Goal: Task Accomplishment & Management: Complete application form

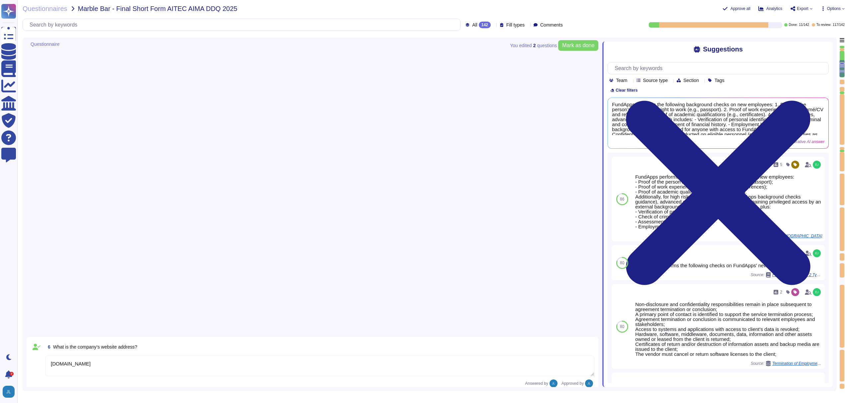
type textarea "[DOMAIN_NAME]"
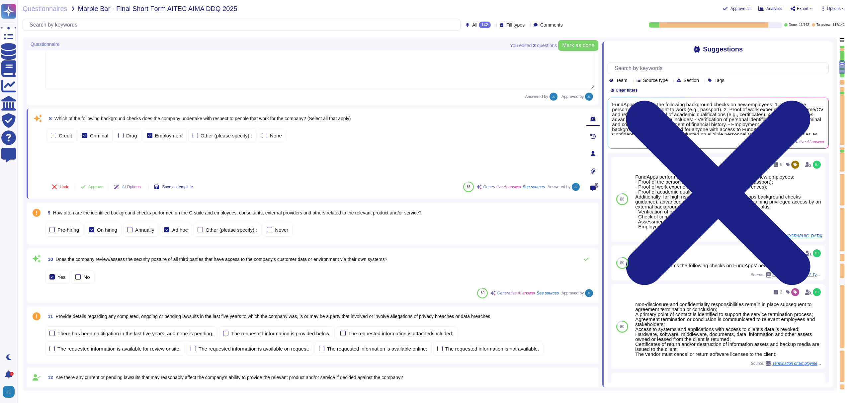
scroll to position [379, 0]
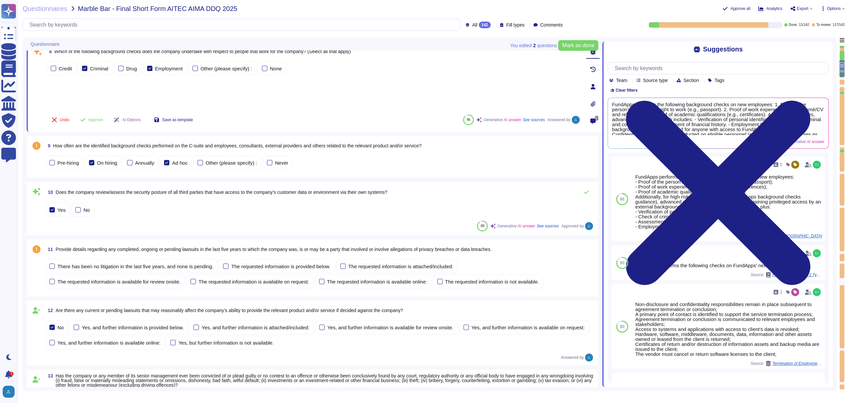
type textarea "[DOMAIN_NAME]"
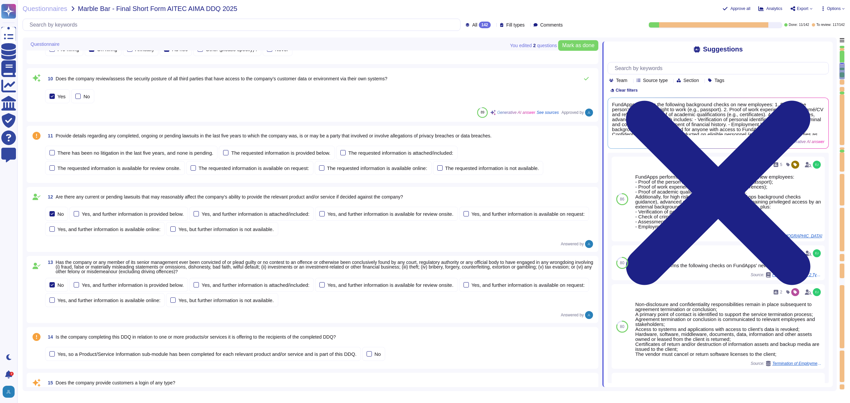
scroll to position [564, 0]
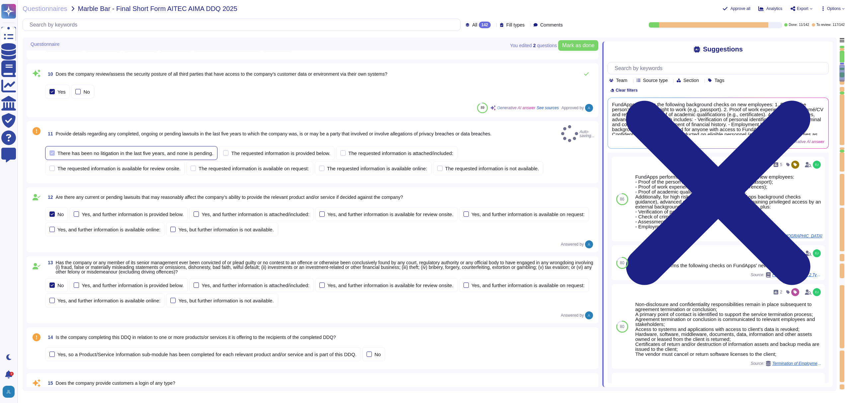
click at [180, 151] on div "There has been no litigation in the last five years, and none is pending." at bounding box center [135, 153] width 156 height 5
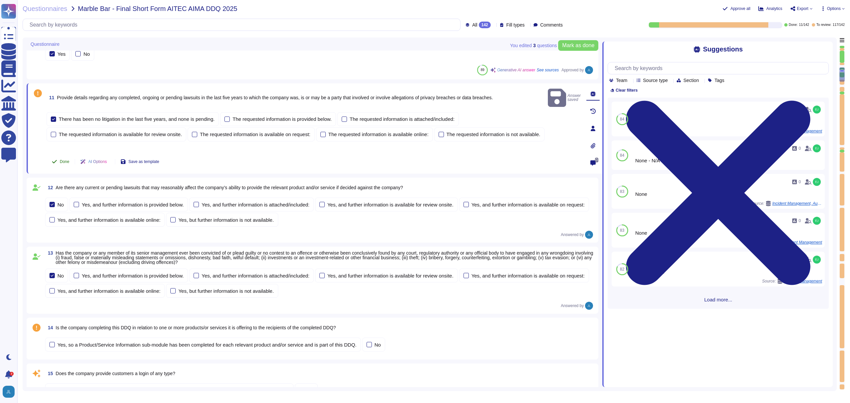
click at [64, 162] on span "Done" at bounding box center [65, 162] width 10 height 4
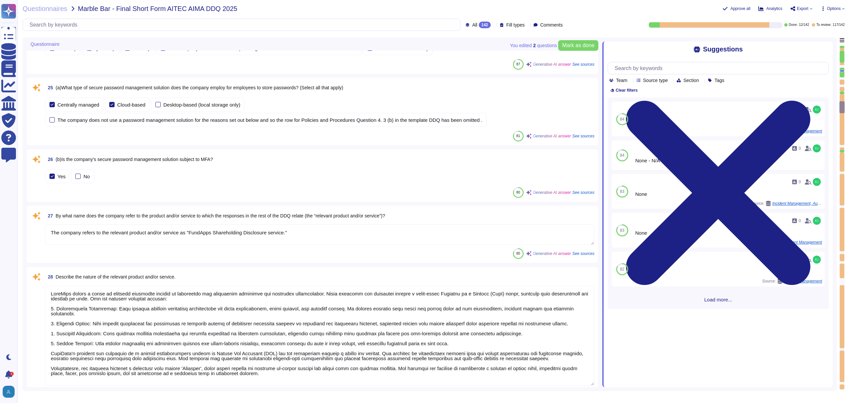
type textarea "The company refers to the relevant product and/or service as "FundApps Sharehol…"
type textarea "FundApps offers a range of services primarily focused on compliance and regulat…"
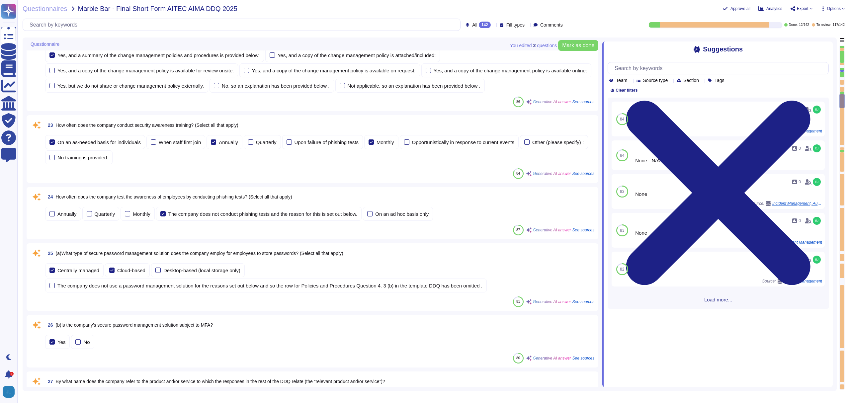
scroll to position [1261, 0]
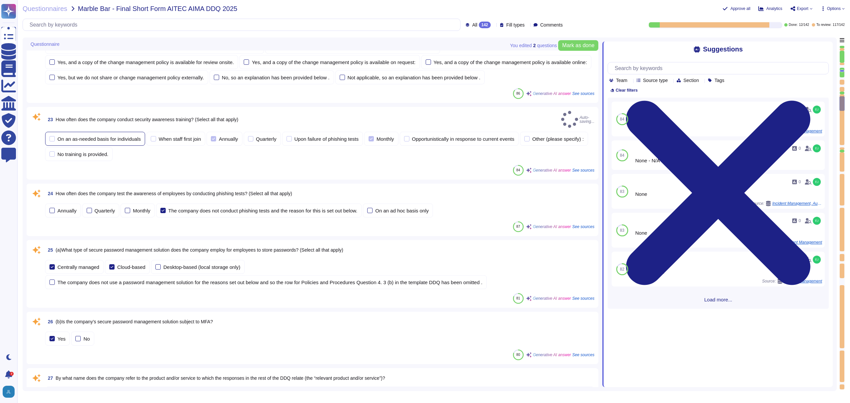
click at [126, 141] on div "On an as-needed basis for individuals" at bounding box center [98, 138] width 83 height 5
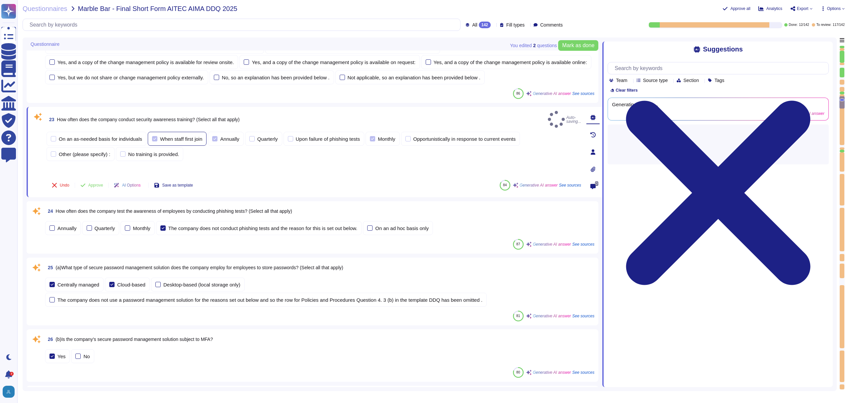
click at [179, 141] on div "When staff first join" at bounding box center [181, 138] width 42 height 5
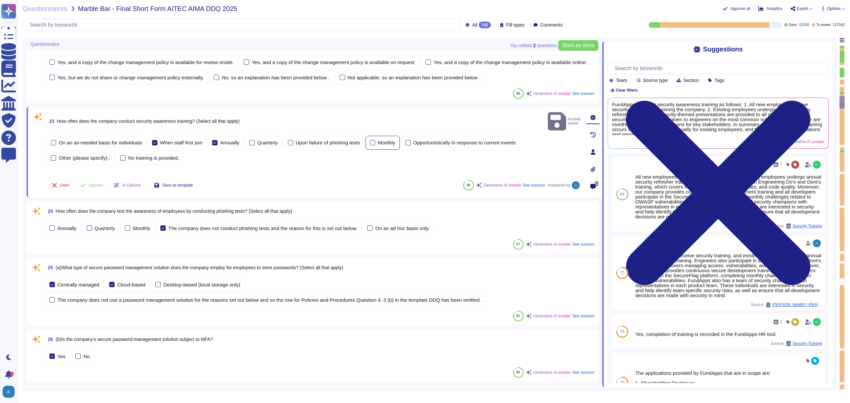
click at [389, 145] on div "Monthly" at bounding box center [387, 142] width 18 height 5
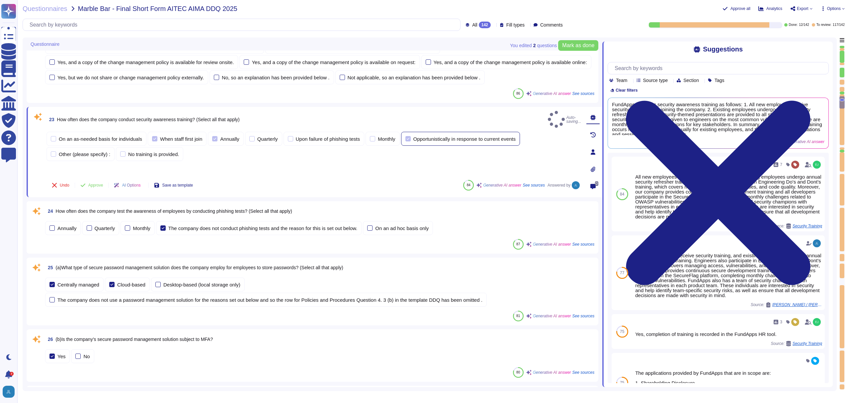
click at [478, 146] on div "Opportunistically in response to current events" at bounding box center [460, 139] width 119 height 14
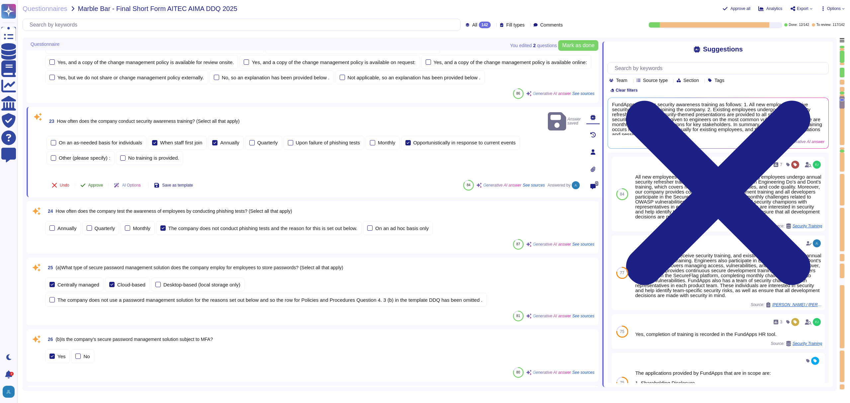
click at [91, 187] on span "Approve" at bounding box center [95, 185] width 15 height 4
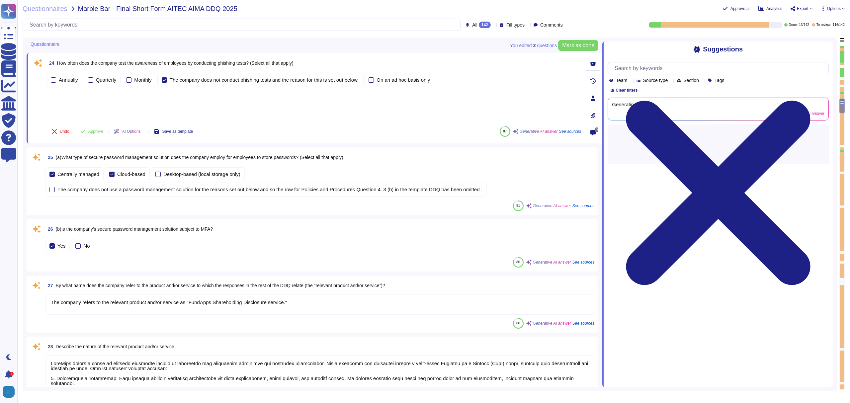
scroll to position [1384, 0]
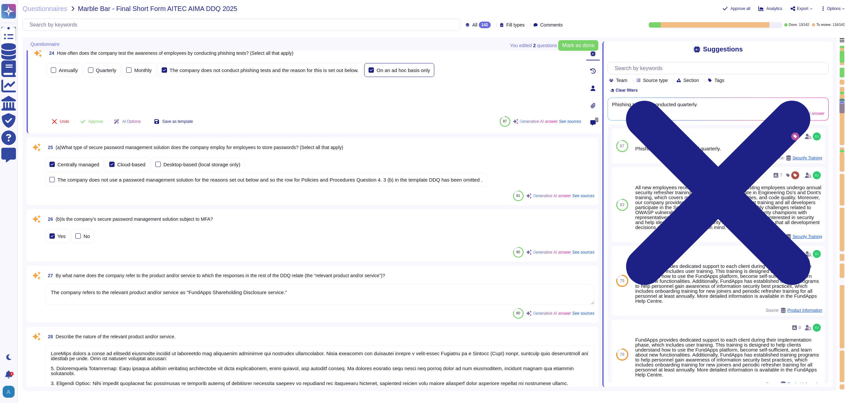
click at [374, 73] on div at bounding box center [370, 69] width 5 height 5
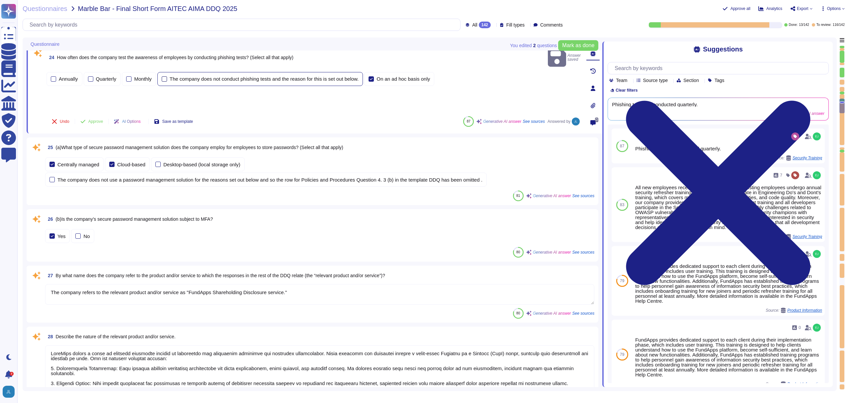
click at [232, 81] on div "The company does not conduct phishing tests and the reason for this is set out …" at bounding box center [264, 78] width 189 height 5
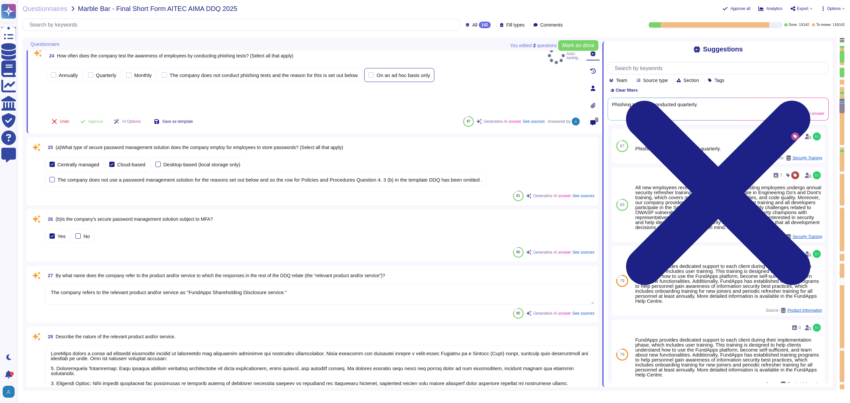
click at [374, 78] on div at bounding box center [370, 74] width 5 height 5
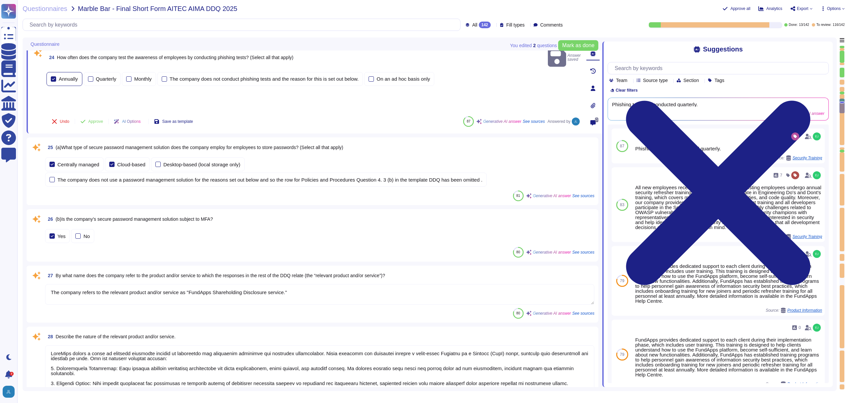
click at [68, 81] on div "Annually" at bounding box center [68, 78] width 19 height 5
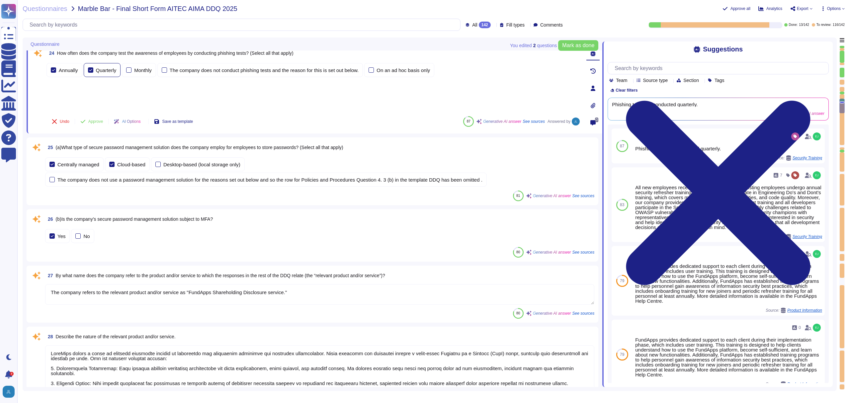
click at [95, 73] on label "Quarterly" at bounding box center [102, 69] width 29 height 5
click at [56, 78] on label "Annually" at bounding box center [64, 74] width 27 height 5
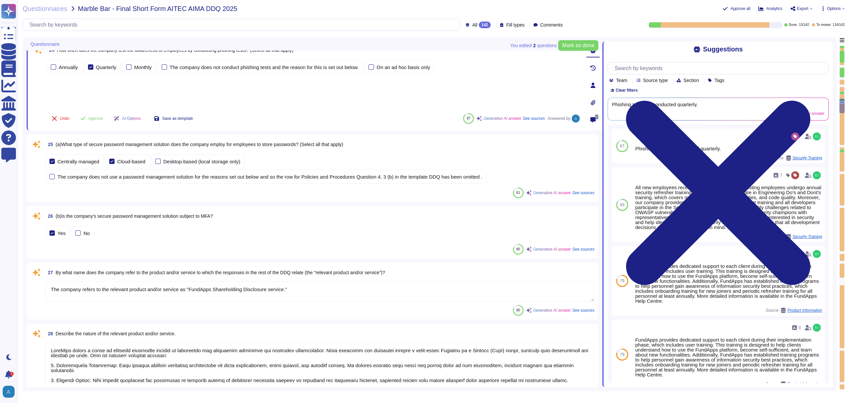
scroll to position [1394, 0]
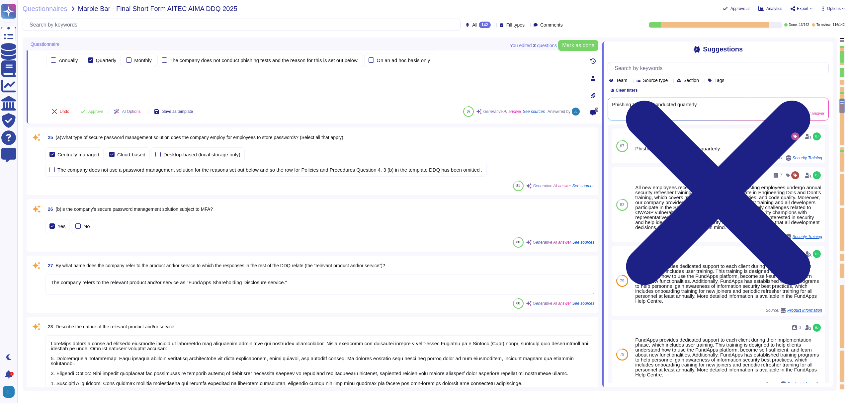
click at [118, 195] on div "25 (a)What type of secure password management solution does the company employ …" at bounding box center [312, 161] width 571 height 68
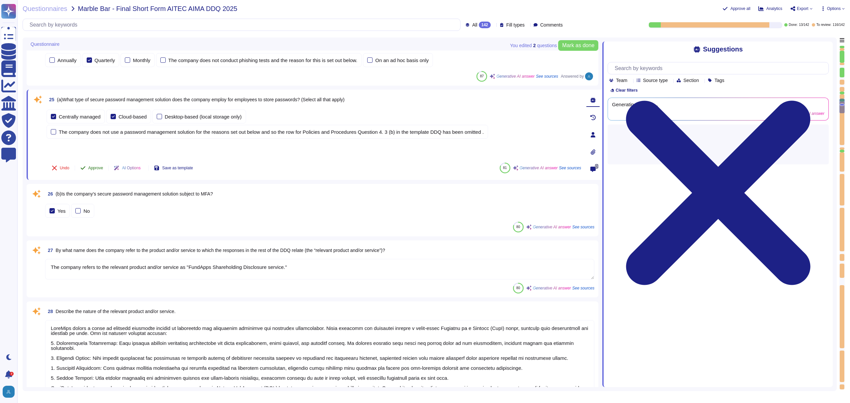
click at [95, 175] on button "Approve" at bounding box center [92, 167] width 34 height 13
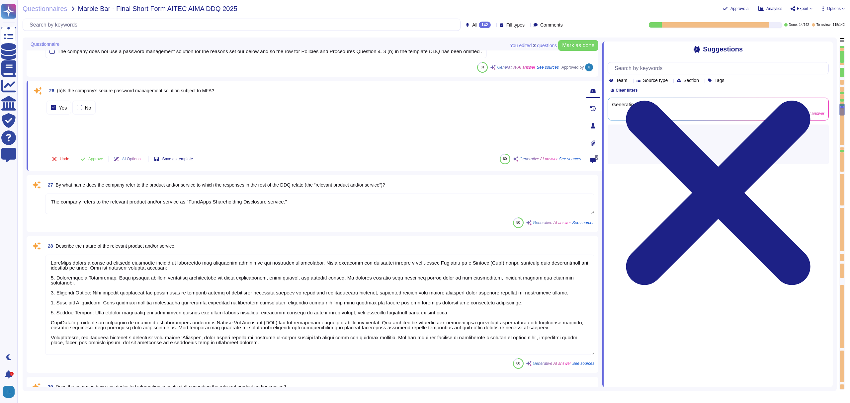
scroll to position [1480, 0]
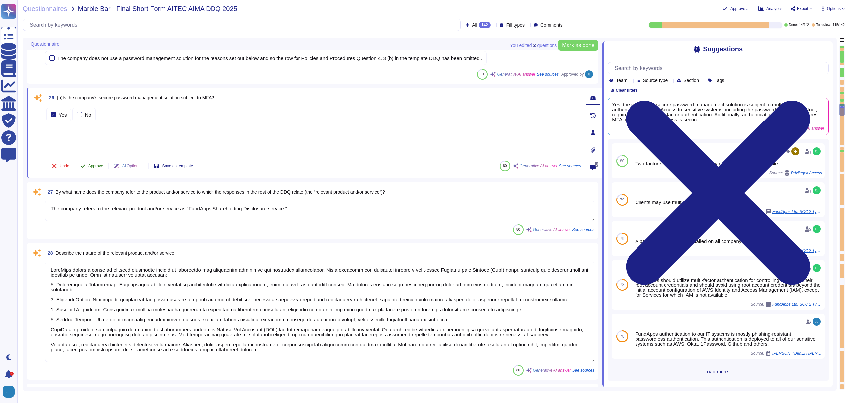
click at [92, 166] on span "Approve" at bounding box center [95, 166] width 15 height 4
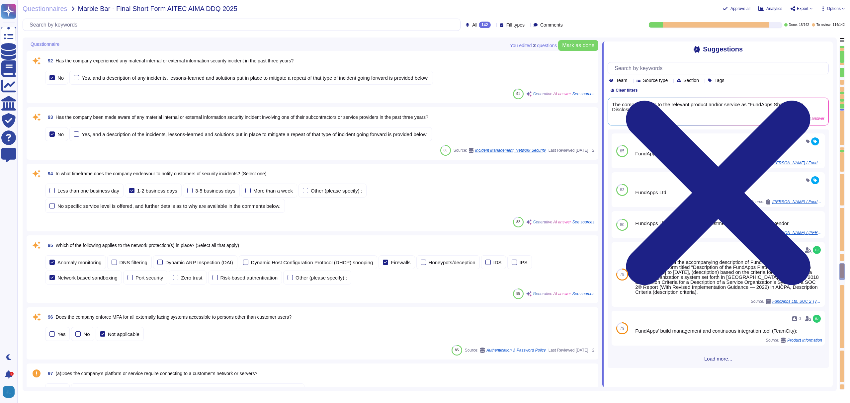
scroll to position [5154, 0]
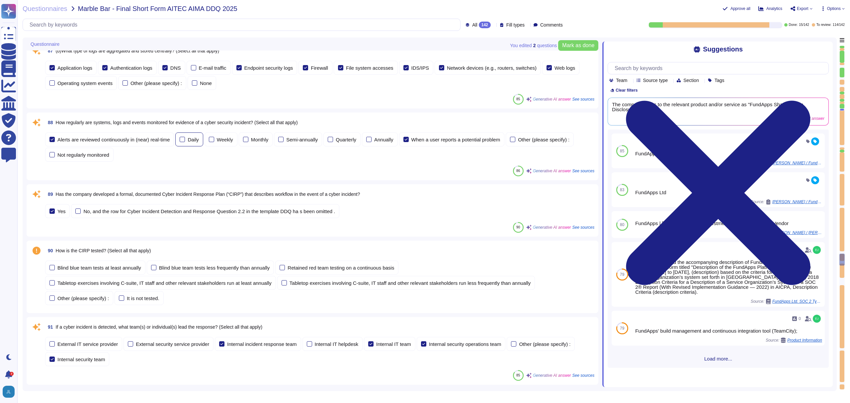
click at [194, 145] on div "Daily" at bounding box center [189, 139] width 28 height 14
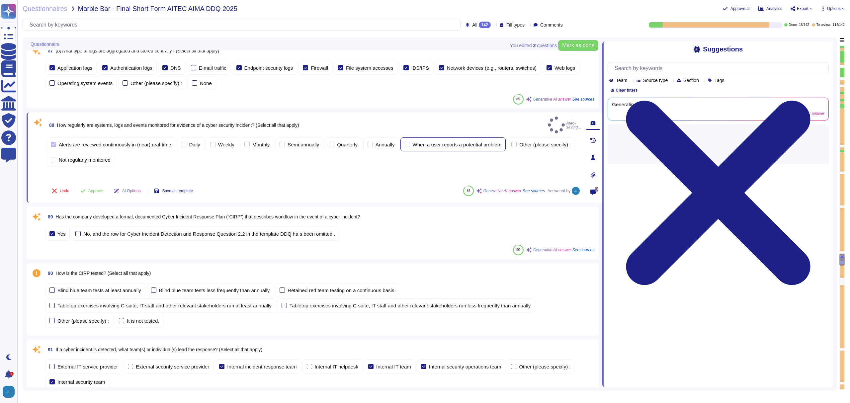
click at [446, 142] on div "When a user reports a potential problem" at bounding box center [456, 144] width 89 height 5
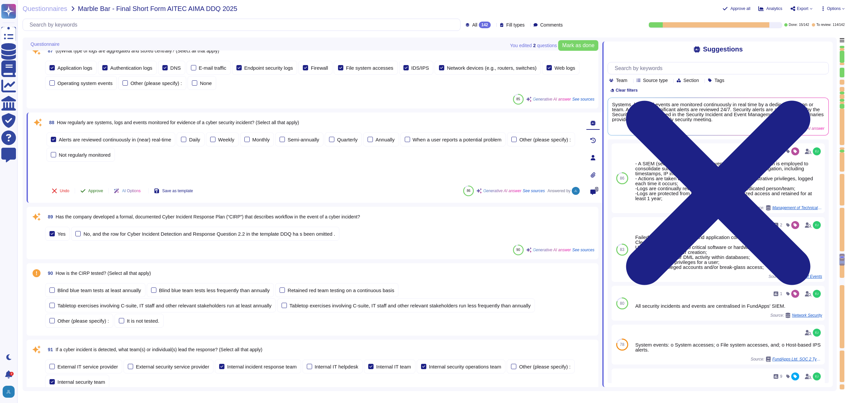
click at [93, 191] on span "Approve" at bounding box center [95, 191] width 15 height 4
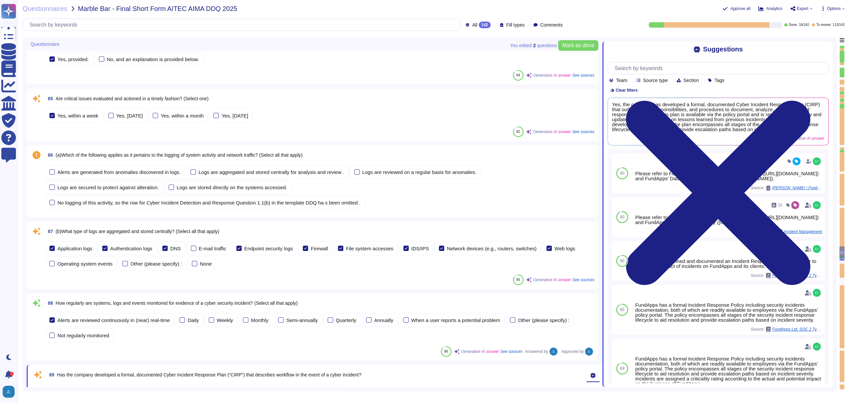
scroll to position [4940, 0]
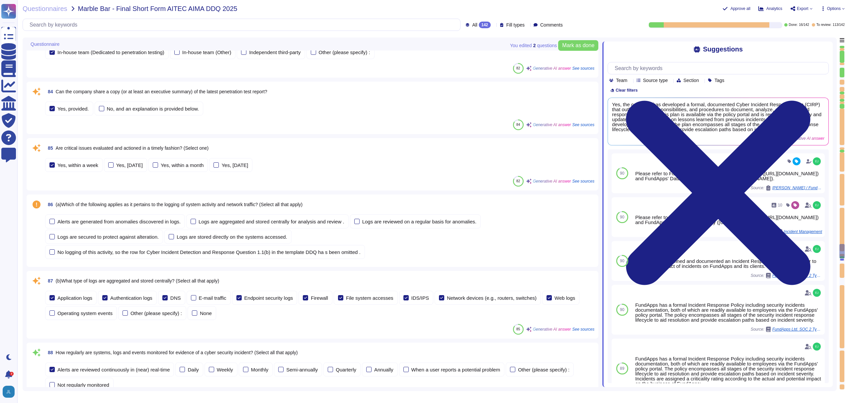
click at [141, 147] on span "Are critical issues evaluated and actioned in a timely fashion? (Select one)" at bounding box center [132, 147] width 153 height 5
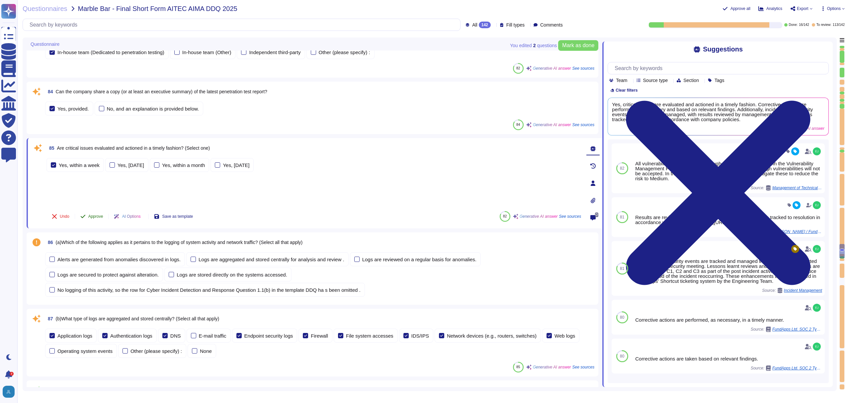
click at [94, 214] on span "Approve" at bounding box center [95, 216] width 15 height 4
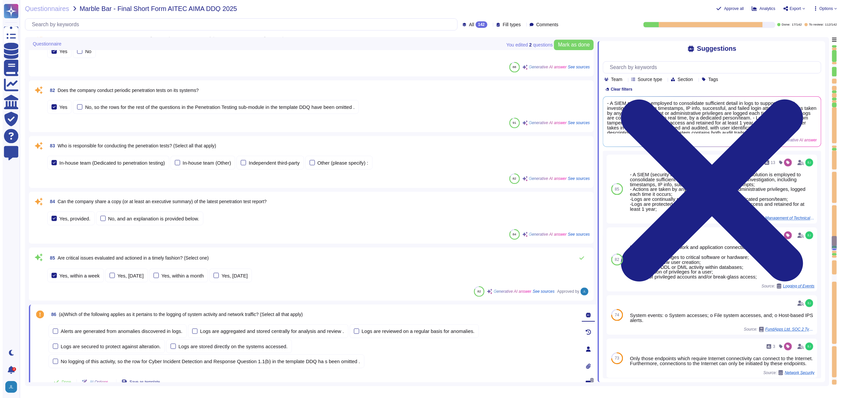
scroll to position [4833, 0]
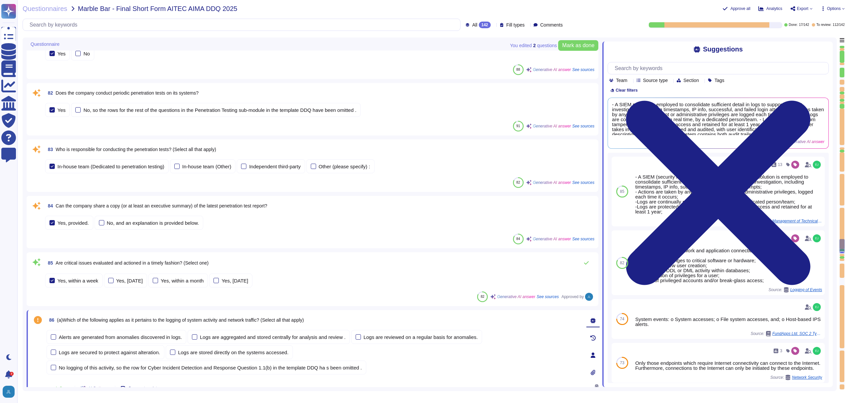
click at [267, 206] on span "Can the company share a copy (or at least an executive summary) of the latest p…" at bounding box center [161, 205] width 211 height 5
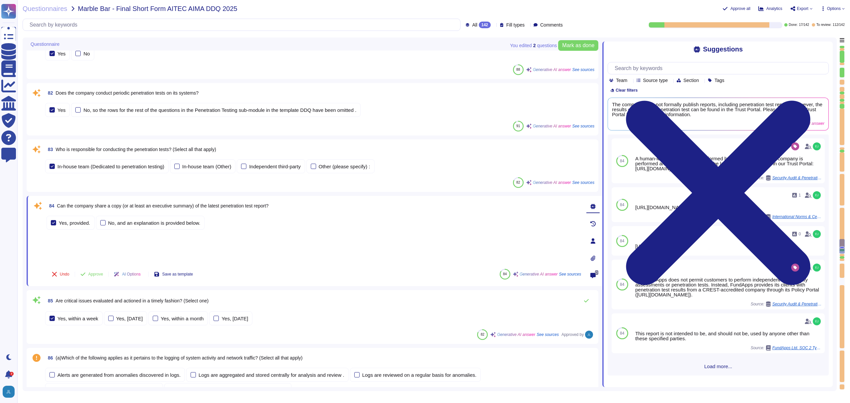
click at [73, 206] on span "Can the company share a copy (or at least an executive summary) of the latest p…" at bounding box center [162, 205] width 211 height 5
click at [838, 10] on span "Options" at bounding box center [834, 9] width 14 height 4
click at [822, 41] on p "Set Format" at bounding box center [825, 47] width 26 height 12
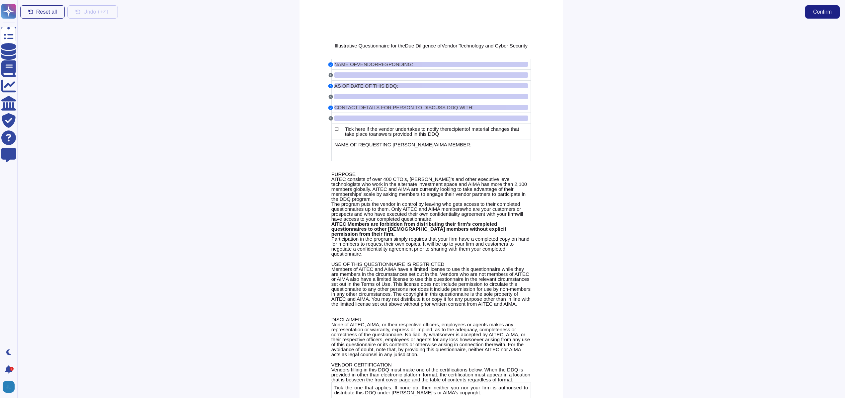
click at [587, 151] on div at bounding box center [703, 211] width 282 height 374
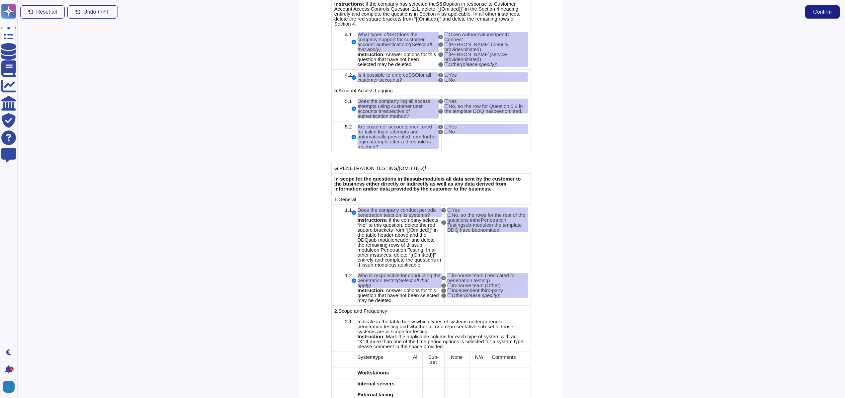
scroll to position [5707, 0]
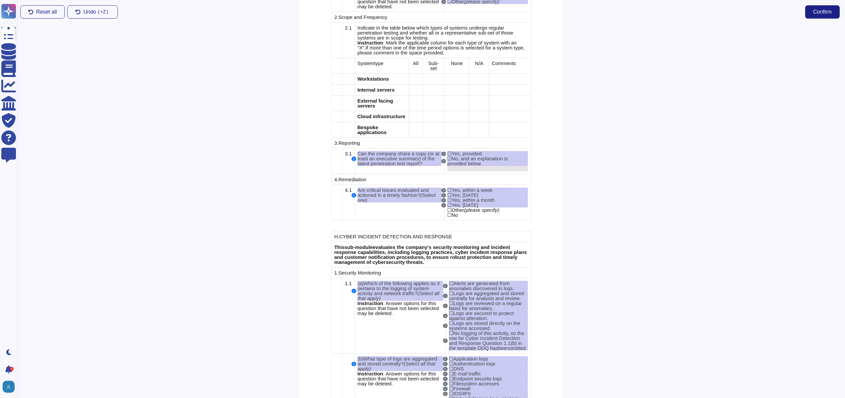
click at [480, 171] on div at bounding box center [487, 168] width 81 height 5
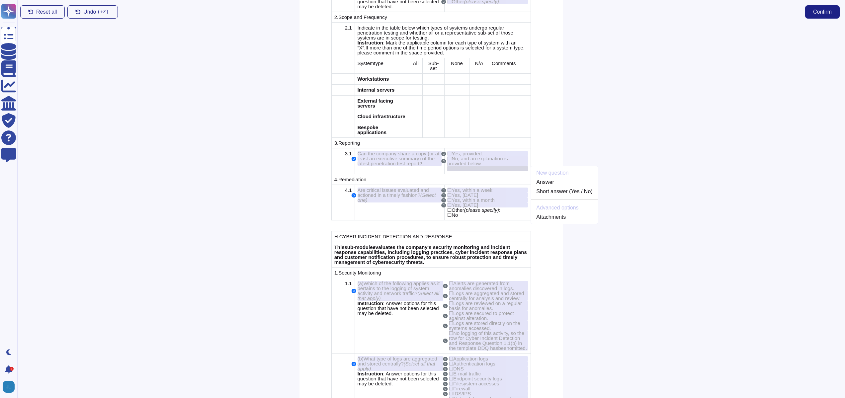
scroll to position [5712, 0]
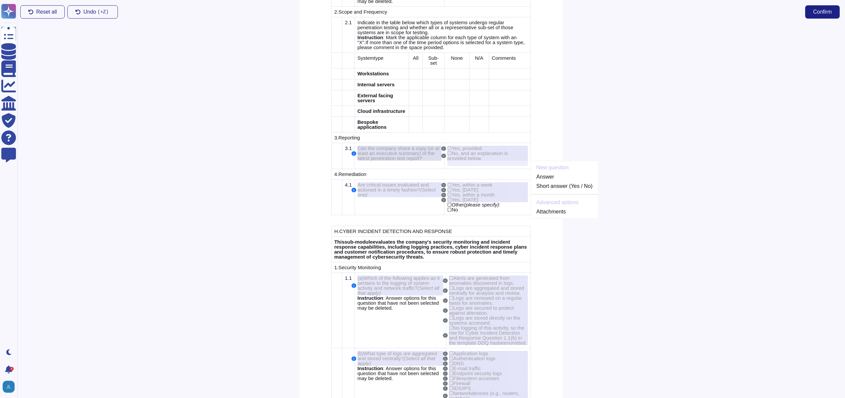
click at [404, 161] on span "Can the company share a copy (or at least an executive summary) of the latest p…" at bounding box center [398, 153] width 82 height 16
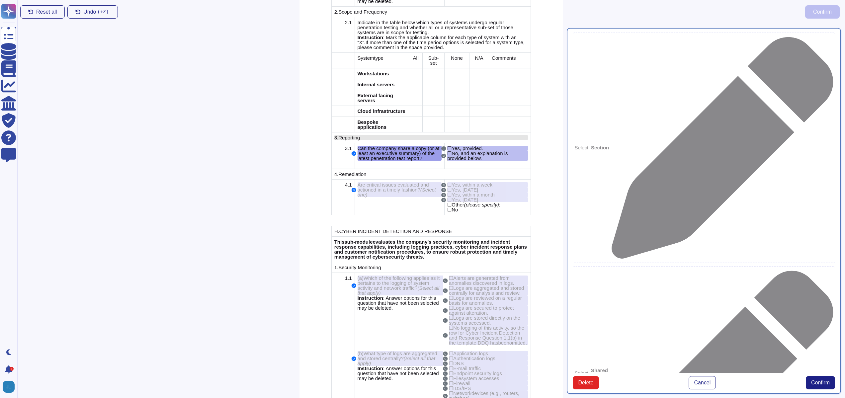
type textarea "Can the company share a copy (or at least an executive summary) of the latest p…"
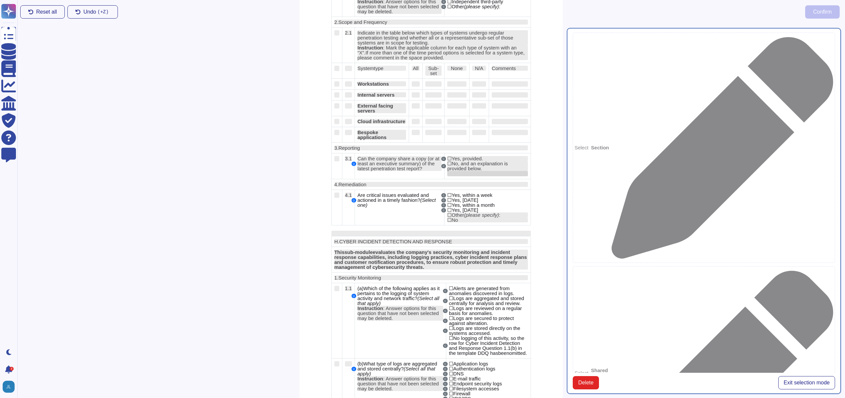
click at [478, 176] on div at bounding box center [487, 173] width 81 height 5
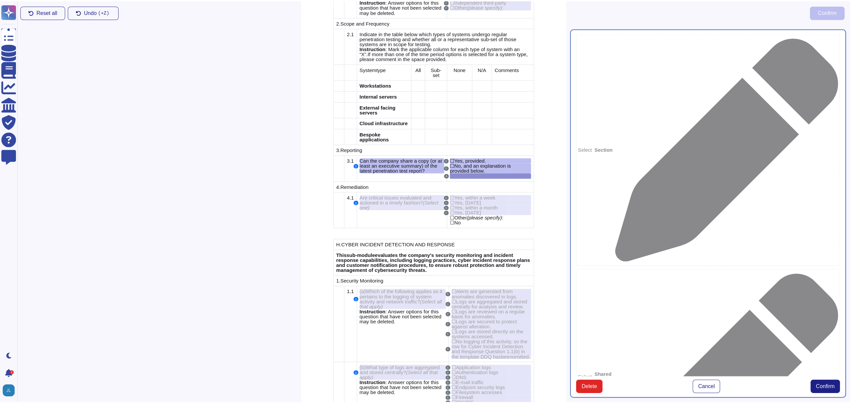
scroll to position [5712, 0]
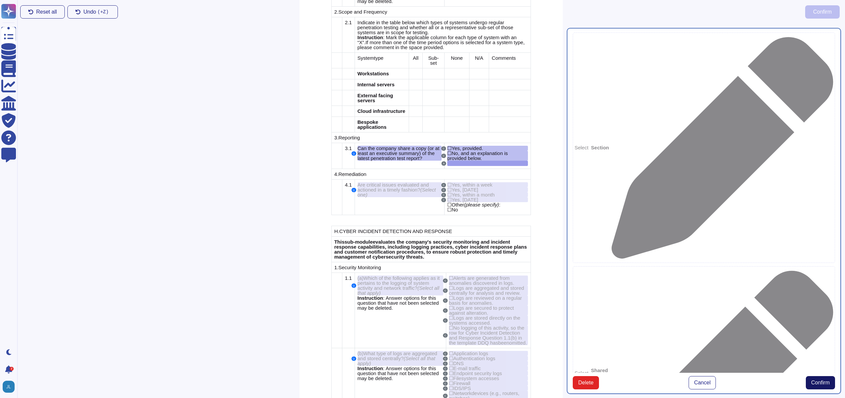
click at [819, 380] on span "Confirm" at bounding box center [820, 382] width 19 height 5
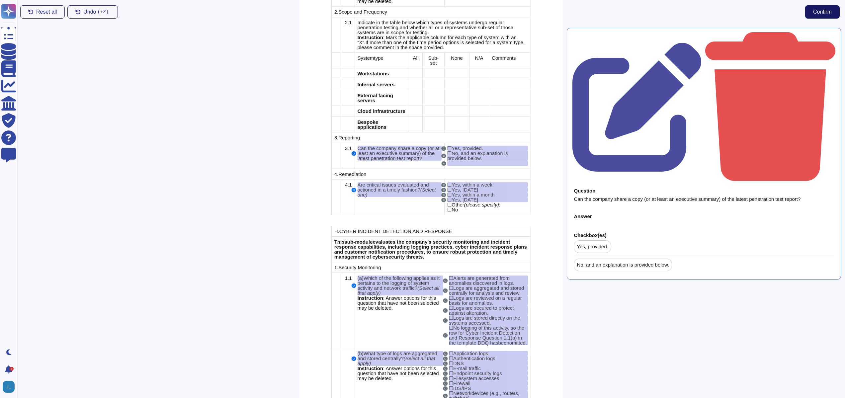
click at [816, 14] on span "Confirm" at bounding box center [822, 11] width 19 height 5
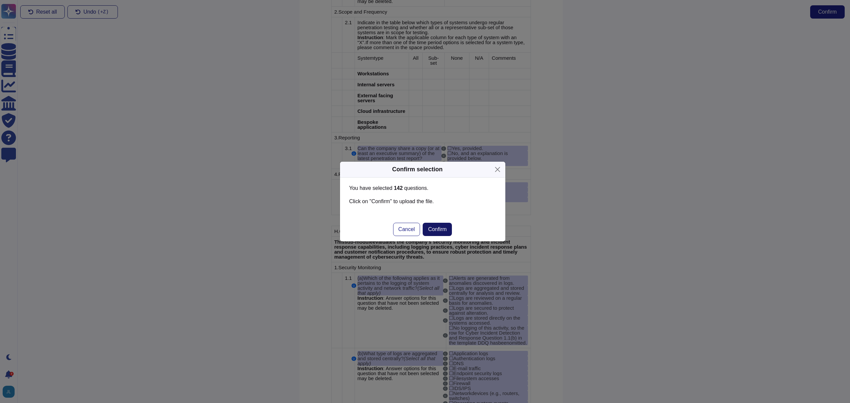
click at [443, 225] on button "Confirm" at bounding box center [436, 229] width 29 height 13
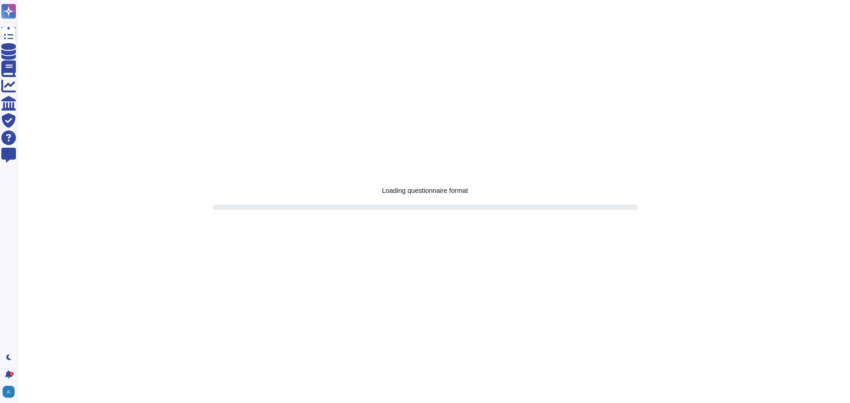
scroll to position [0, 0]
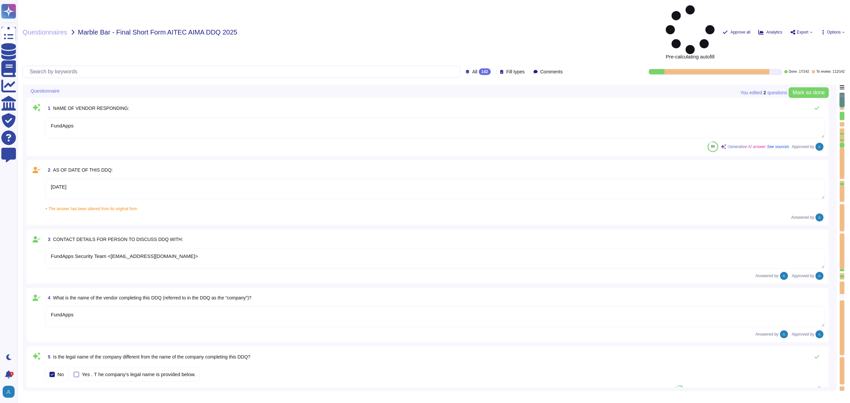
type textarea "FundApps"
type textarea "[DATE]"
type textarea "FundApps Security Team <[EMAIL_ADDRESS][DOMAIN_NAME]>"
type textarea "FundApps"
type textarea "[DOMAIN_NAME]"
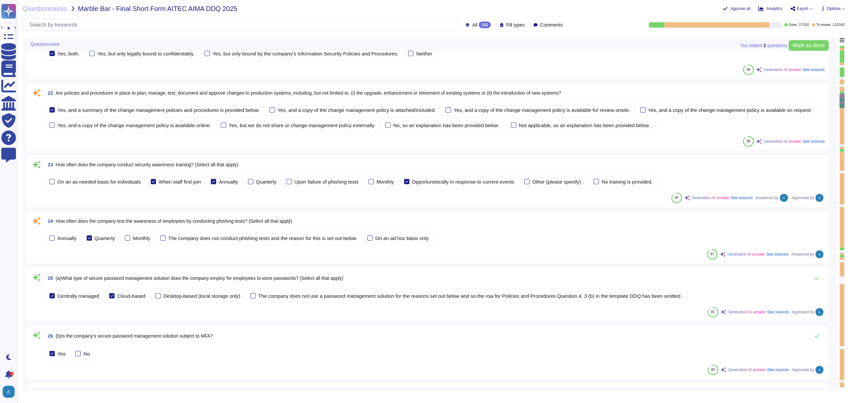
type textarea "The company refers to the relevant product and/or service as "FundApps Sharehol…"
type textarea "FundApps offers a range of services primarily focused on compliance and regulat…"
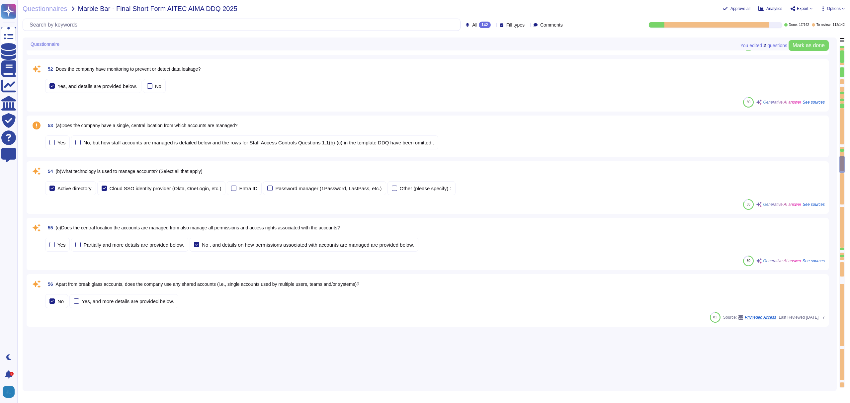
scroll to position [3084, 0]
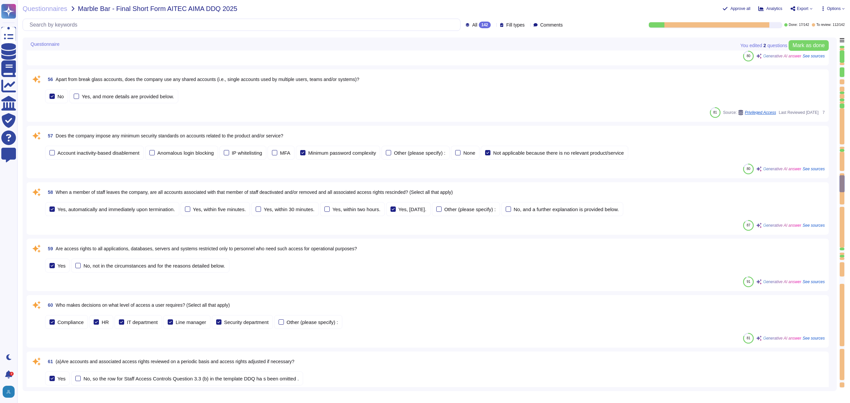
click at [312, 175] on div "57 Does the company impose any minimum security standards on accounts related t…" at bounding box center [428, 152] width 802 height 52
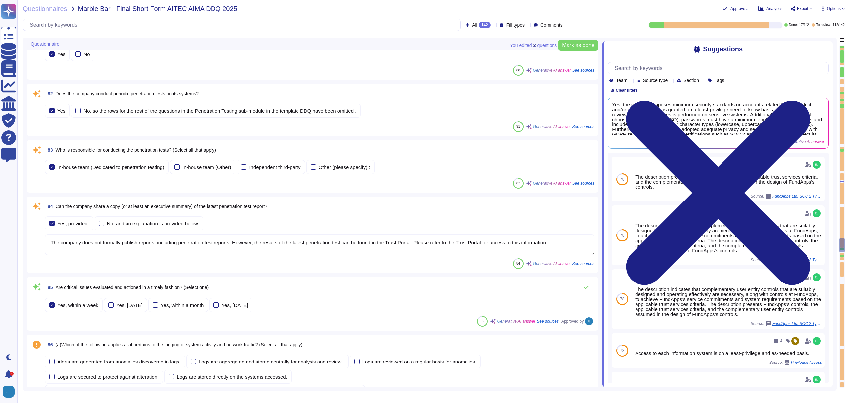
type textarea "The company does not formally publish reports, including penetration test repor…"
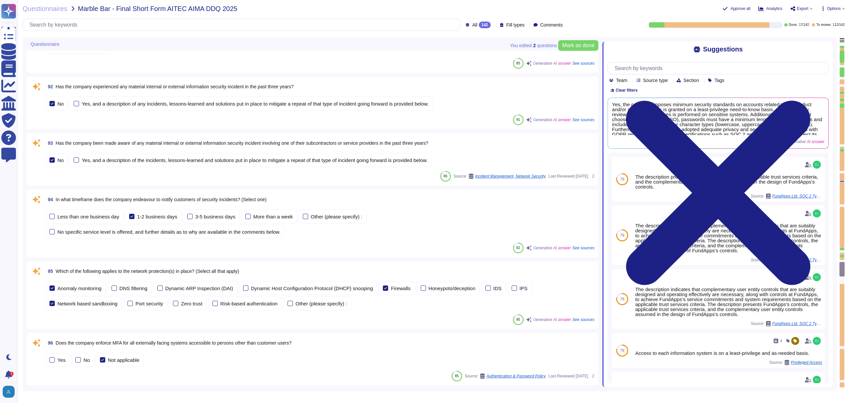
scroll to position [5394, 0]
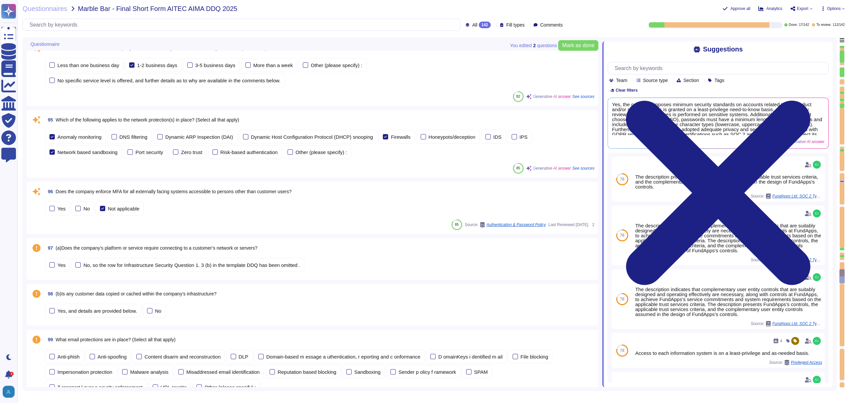
click at [90, 32] on div "Questionnaires Marble Bar - Final Short Form AITEC AIMA DDQ 2025 Approve all An…" at bounding box center [433, 201] width 832 height 403
click at [103, 24] on input "text" at bounding box center [243, 25] width 434 height 12
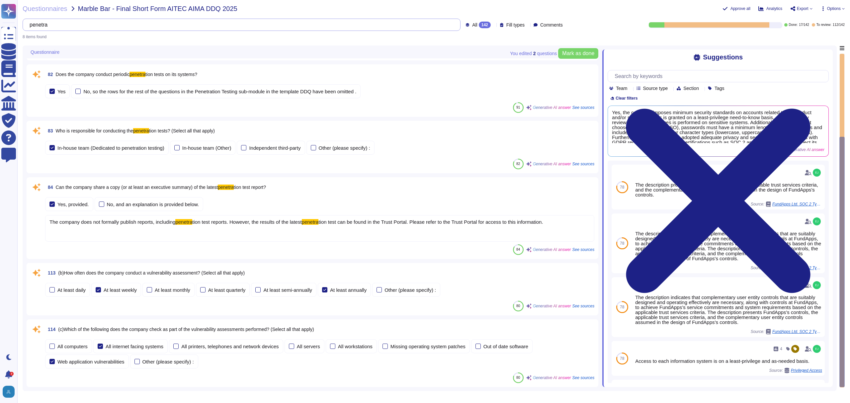
scroll to position [0, 0]
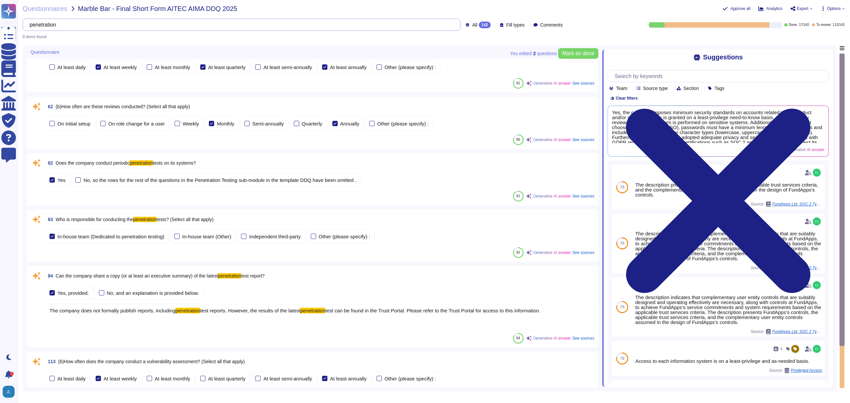
scroll to position [119, 0]
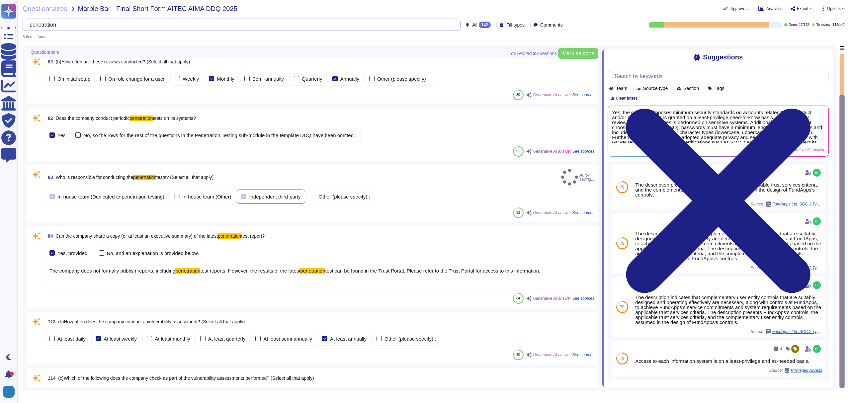
click at [284, 199] on div "Independent third-party" at bounding box center [274, 196] width 51 height 5
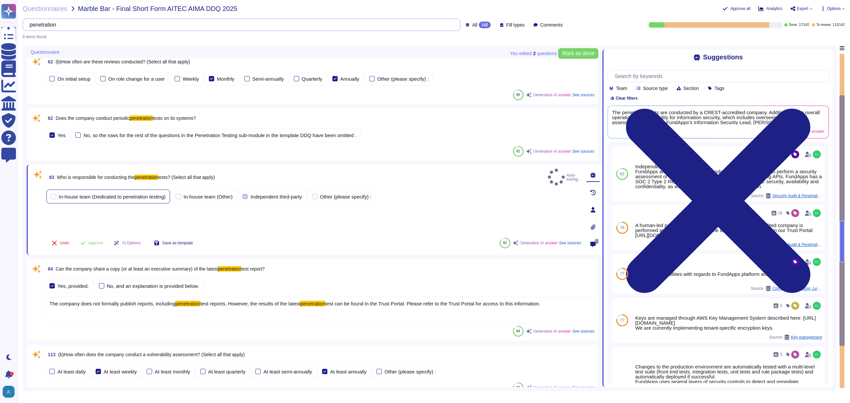
click at [131, 199] on div "In-house team (Dedicated to penetration testing)" at bounding box center [112, 196] width 107 height 5
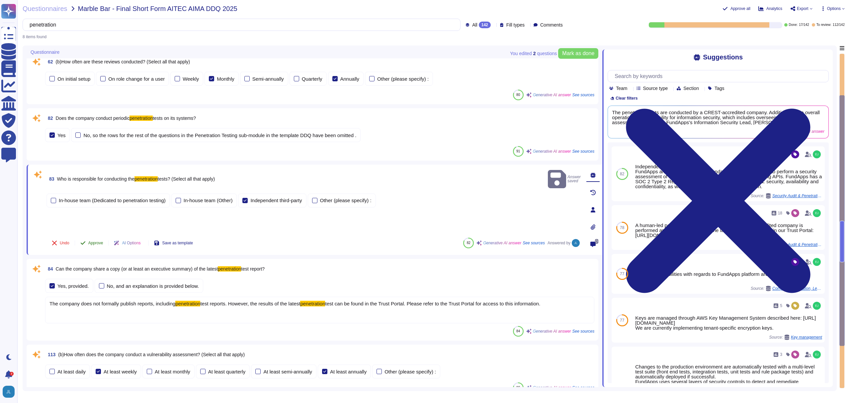
type input "penetration"
click at [96, 245] on span "Approve" at bounding box center [95, 243] width 15 height 4
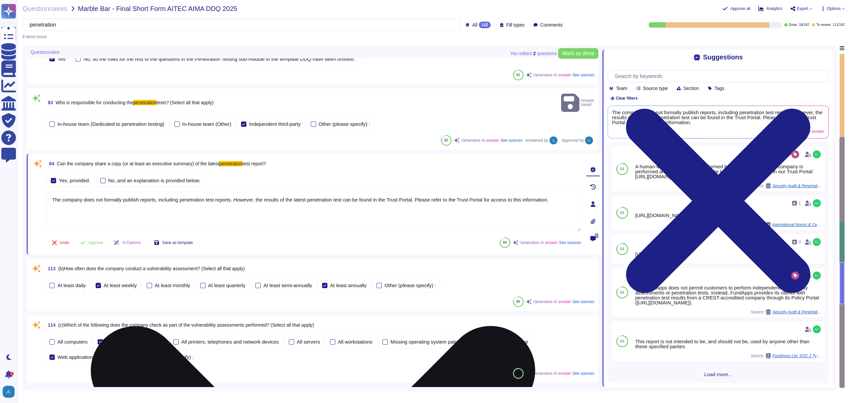
scroll to position [198, 0]
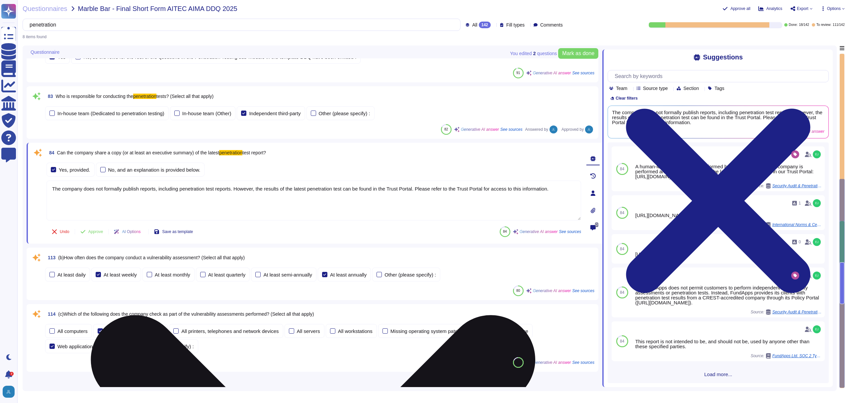
click at [135, 212] on textarea "The company does not formally publish reports, including penetration test repor…" at bounding box center [313, 201] width 534 height 40
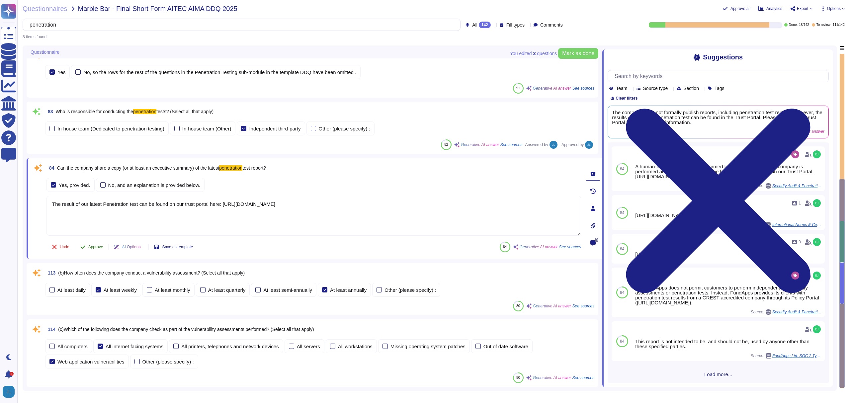
click at [95, 249] on div "84 Can the company share a copy (or at least an executive summary) of the lates…" at bounding box center [306, 208] width 549 height 93
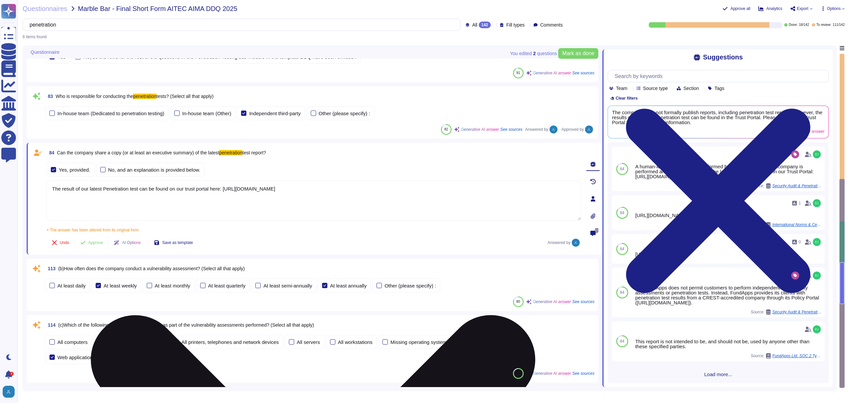
click at [108, 205] on textarea "The result of our latest Penetration test can be found on our trust portal here…" at bounding box center [313, 201] width 534 height 40
drag, startPoint x: 141, startPoint y: 203, endPoint x: 51, endPoint y: 204, distance: 89.6
click at [51, 204] on textarea "The result of our latest Penetration test can be found on our trust portal here…" at bounding box center [313, 201] width 534 height 40
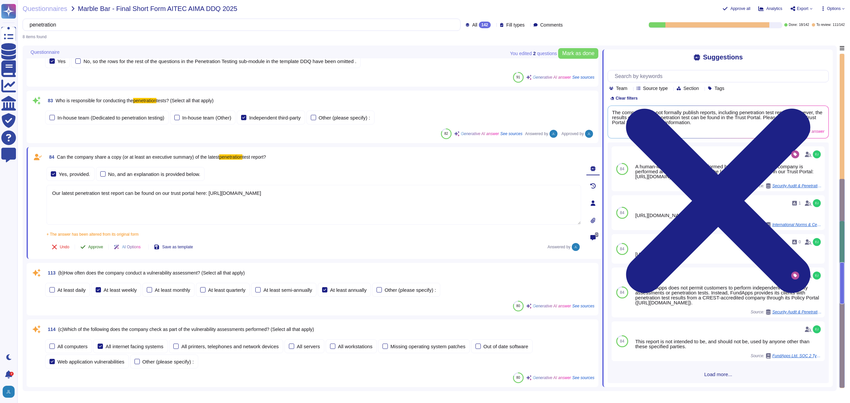
type textarea "Our latest penetration test report can be found on our trust portal here: [URL]…"
click at [101, 249] on span "Approve" at bounding box center [95, 247] width 15 height 4
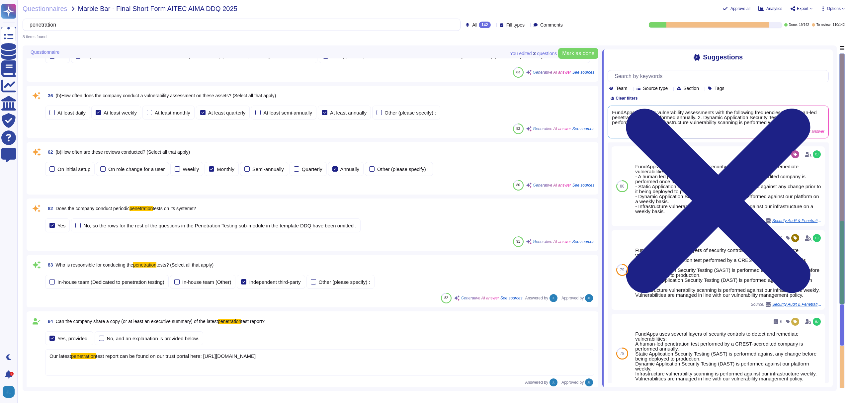
scroll to position [0, 0]
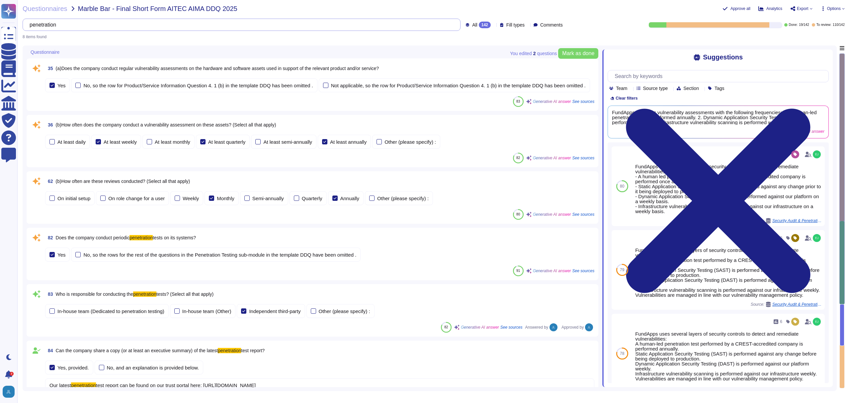
click at [410, 23] on input "penetration" at bounding box center [239, 25] width 427 height 12
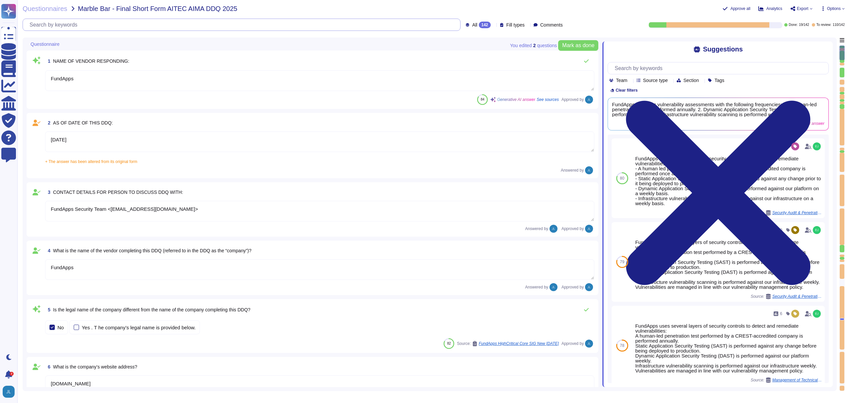
type textarea "[DATE]"
type textarea "FundApps Security Team <[EMAIL_ADDRESS][DOMAIN_NAME]>"
type textarea "FundApps"
type textarea "[DOMAIN_NAME]"
type textarea "FundApps"
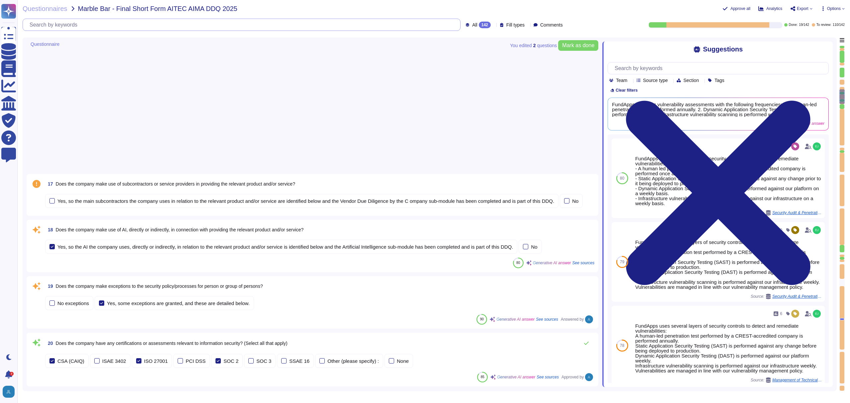
type textarea "The company refers to the relevant product and/or service as "FundApps Sharehol…"
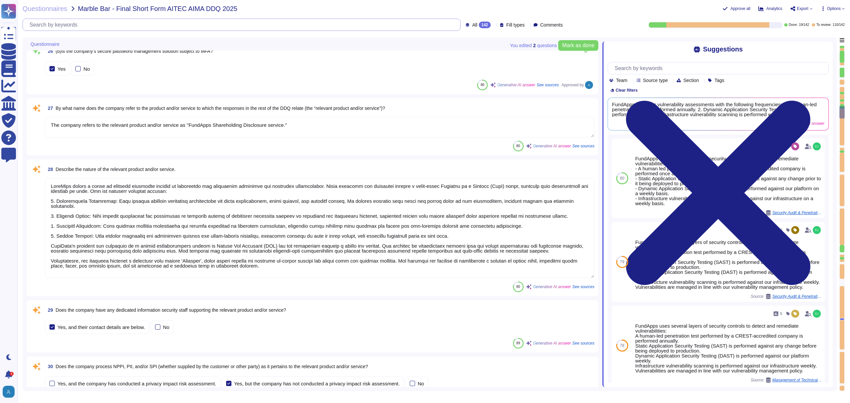
type textarea "FundApps offers a range of services primarily focused on compliance and regulat…"
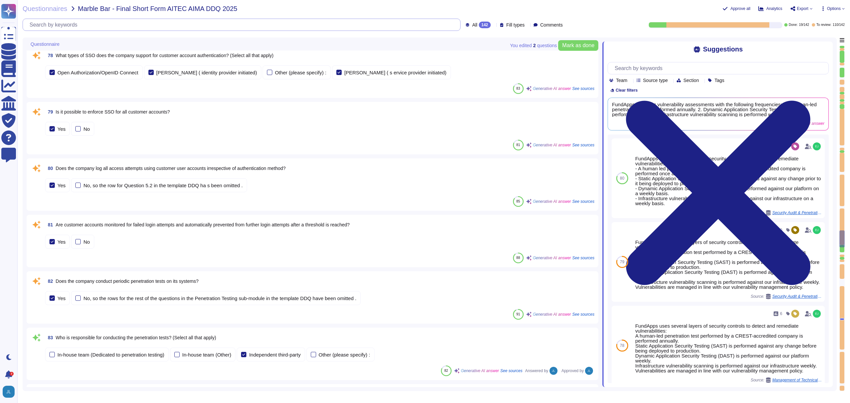
type textarea "Our latest penetration test report can be found on our trust portal here: [URL]…"
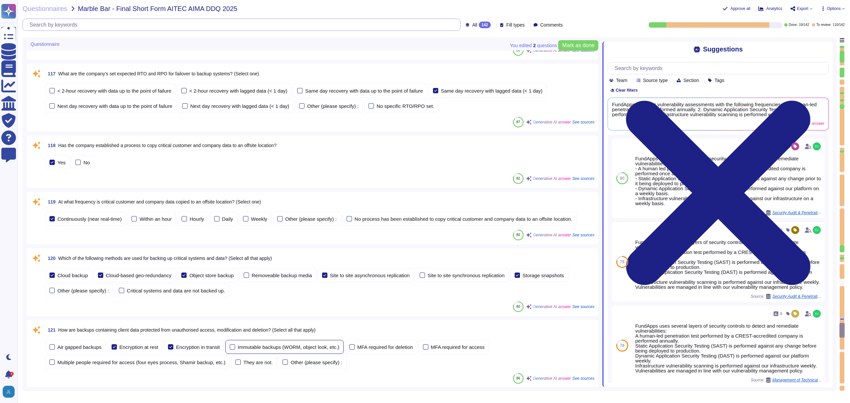
scroll to position [6895, 0]
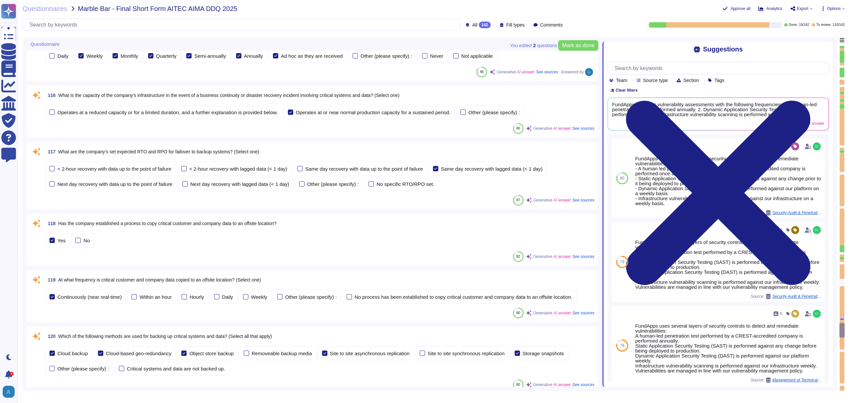
click at [207, 223] on span "Has the company established a process to copy critical customer and company dat…" at bounding box center [167, 223] width 218 height 5
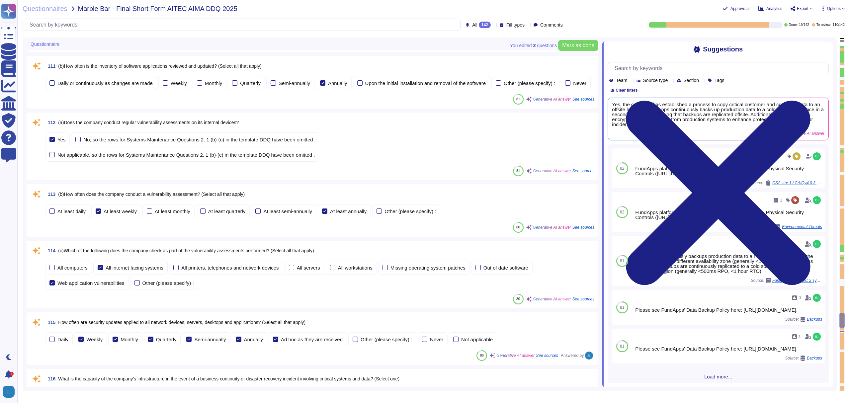
scroll to position [6557, 0]
